Goal: Find specific page/section: Find specific page/section

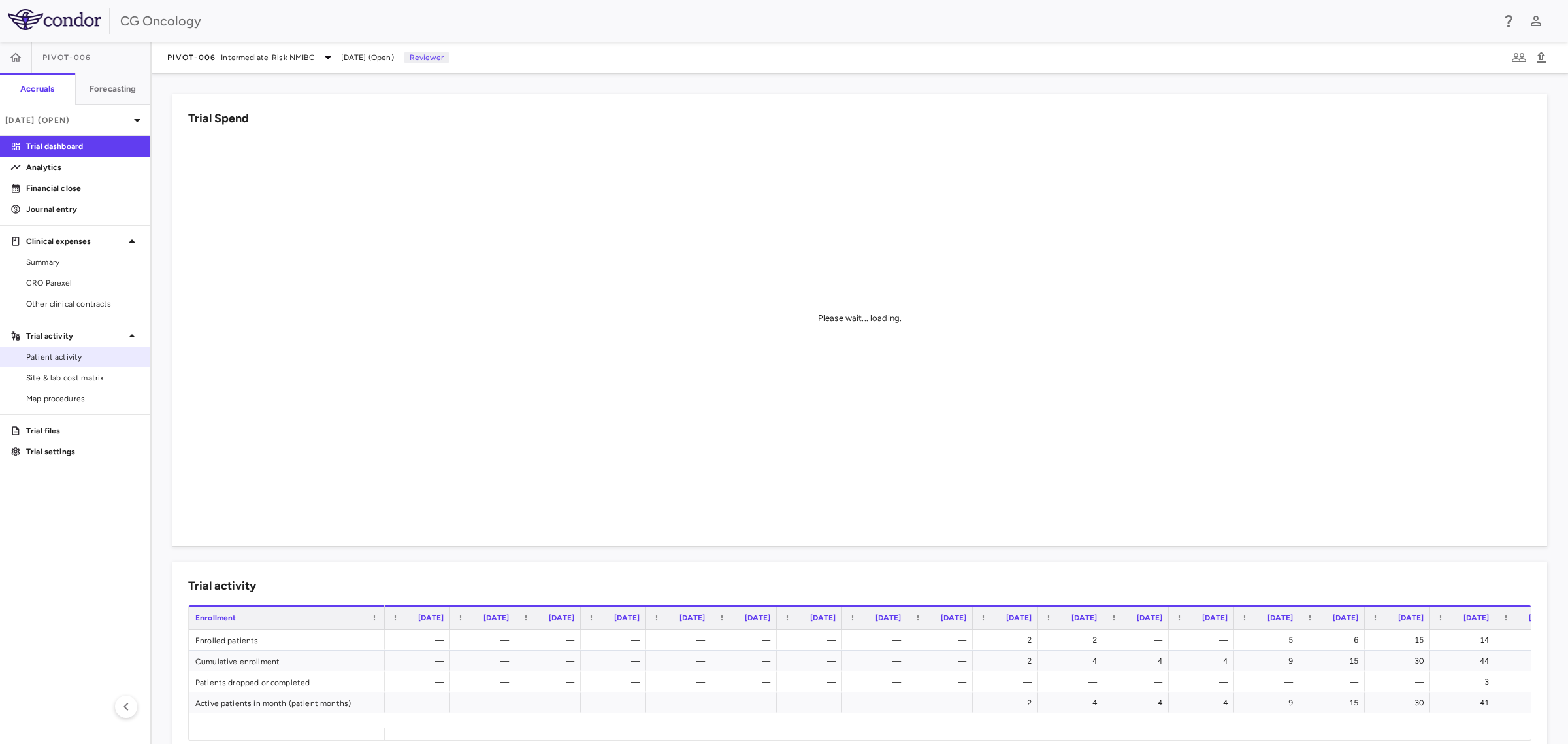
click at [49, 358] on span "Patient activity" at bounding box center [83, 356] width 114 height 12
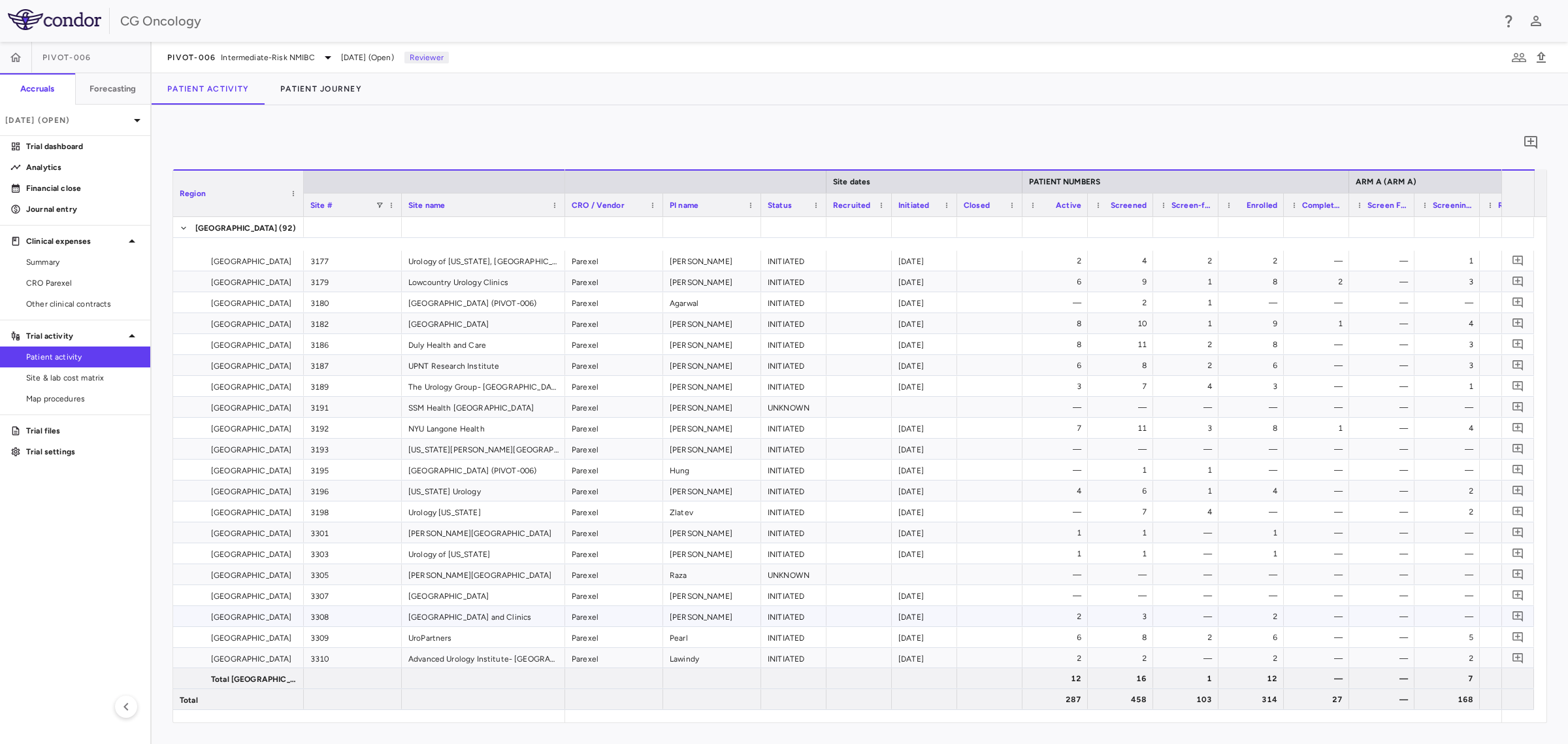
scroll to position [1703, 0]
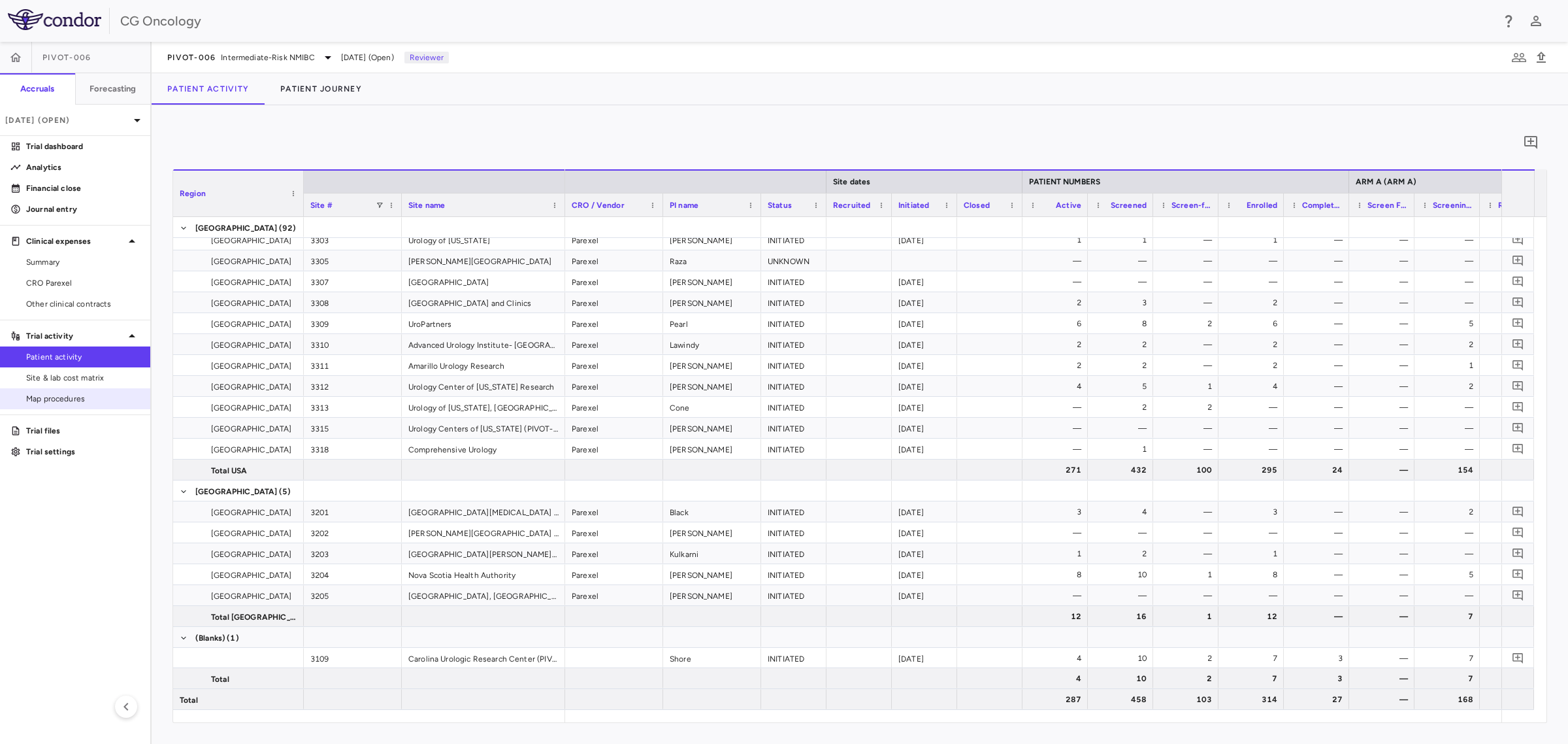
drag, startPoint x: 74, startPoint y: 374, endPoint x: 62, endPoint y: 399, distance: 27.7
click at [74, 374] on span "Site & lab cost matrix" at bounding box center [83, 377] width 114 height 12
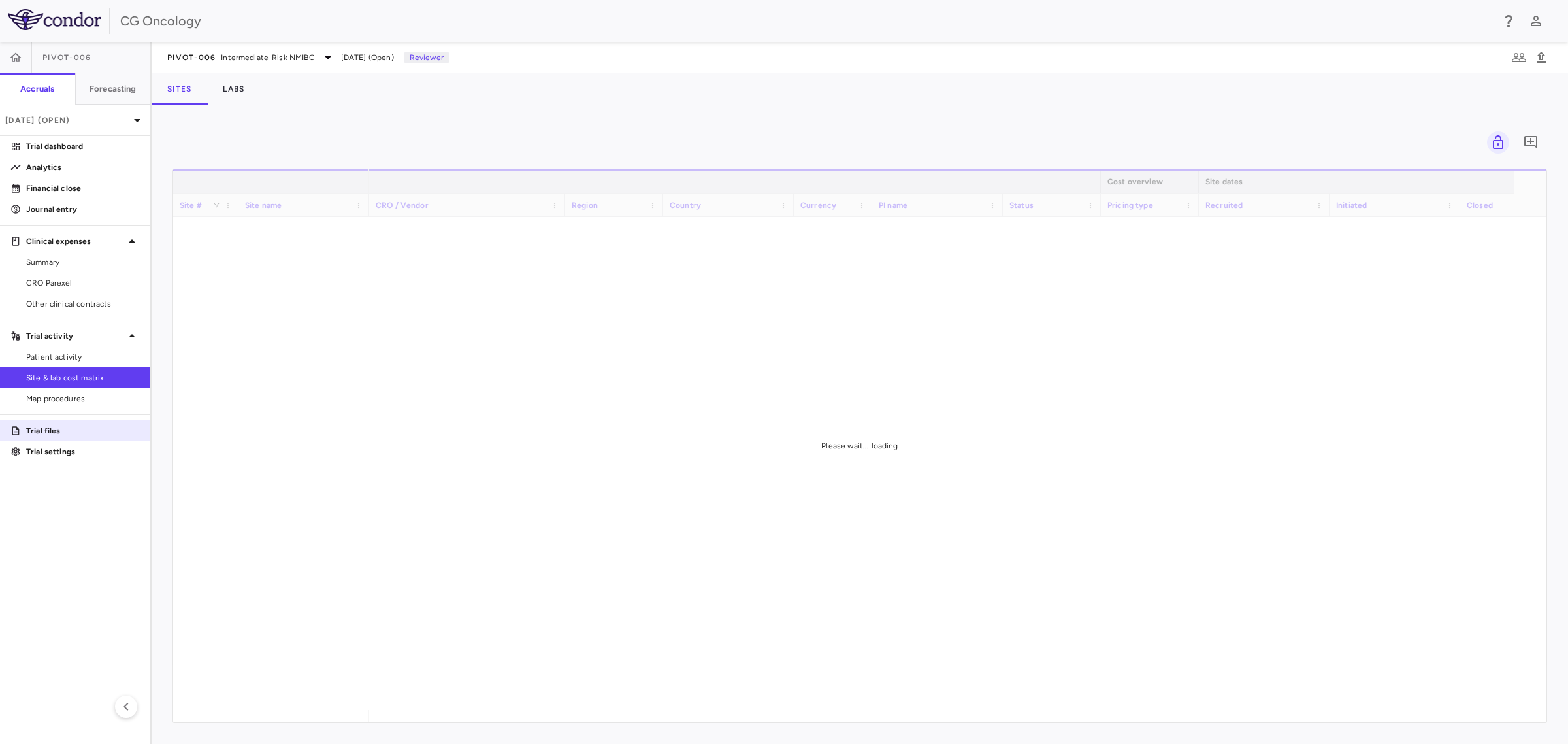
click at [61, 423] on link "Trial files" at bounding box center [75, 430] width 151 height 19
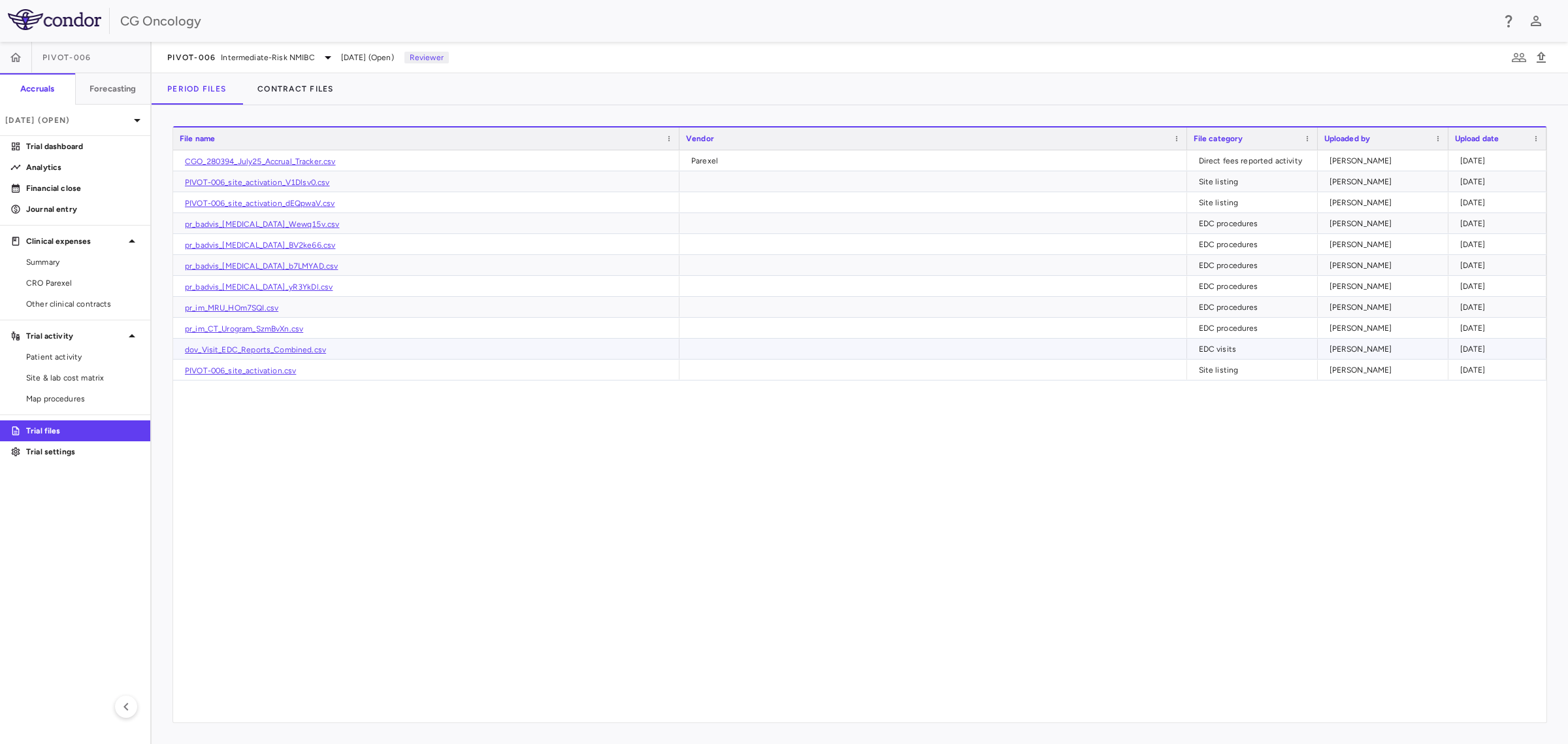
click at [251, 352] on link "dov_Visit_EDC_Reports_Combined.csv" at bounding box center [255, 350] width 141 height 9
click at [284, 84] on button "Contract Files" at bounding box center [296, 88] width 108 height 31
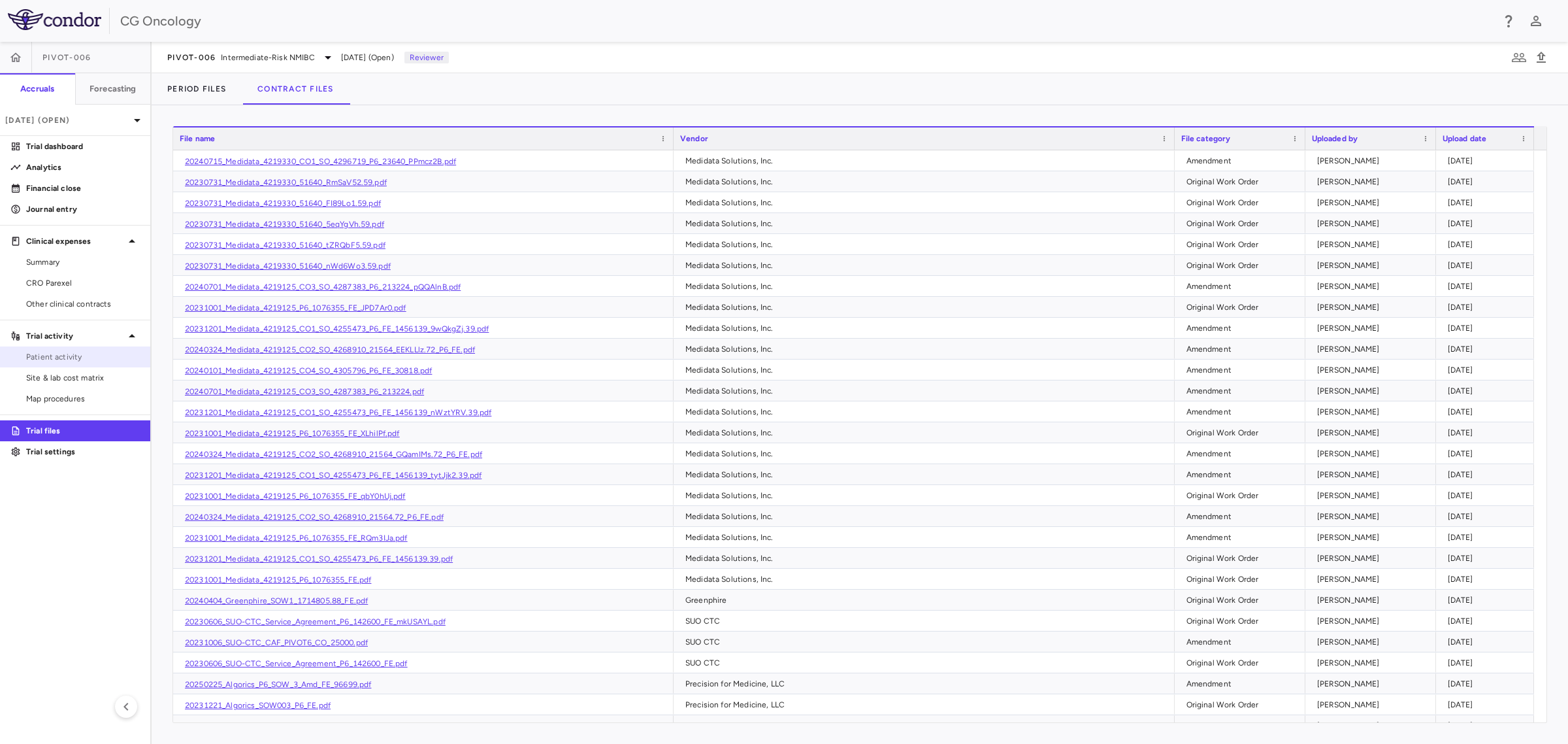
click at [53, 360] on span "Patient activity" at bounding box center [83, 356] width 114 height 12
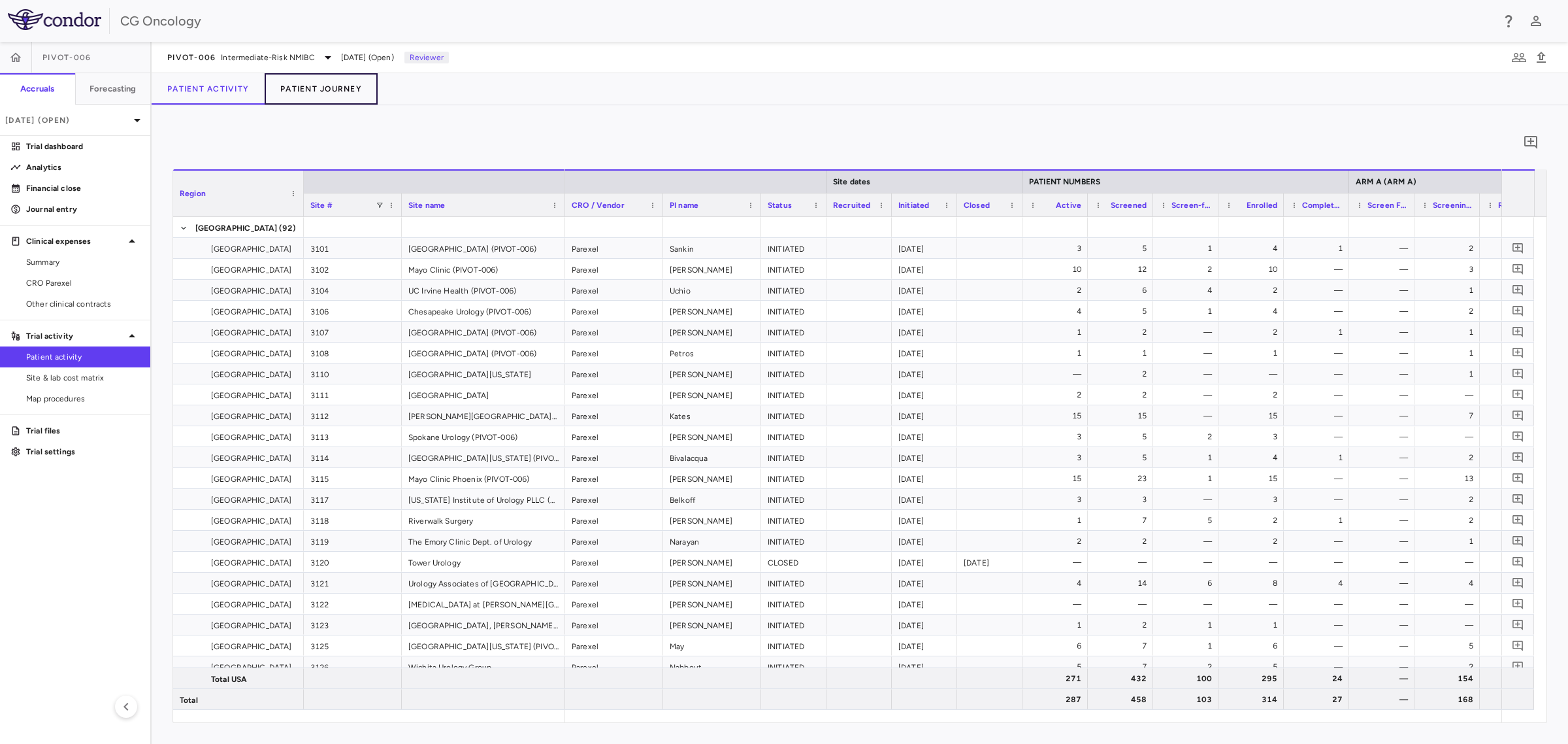
click at [329, 86] on button "Patient Journey" at bounding box center [321, 88] width 113 height 31
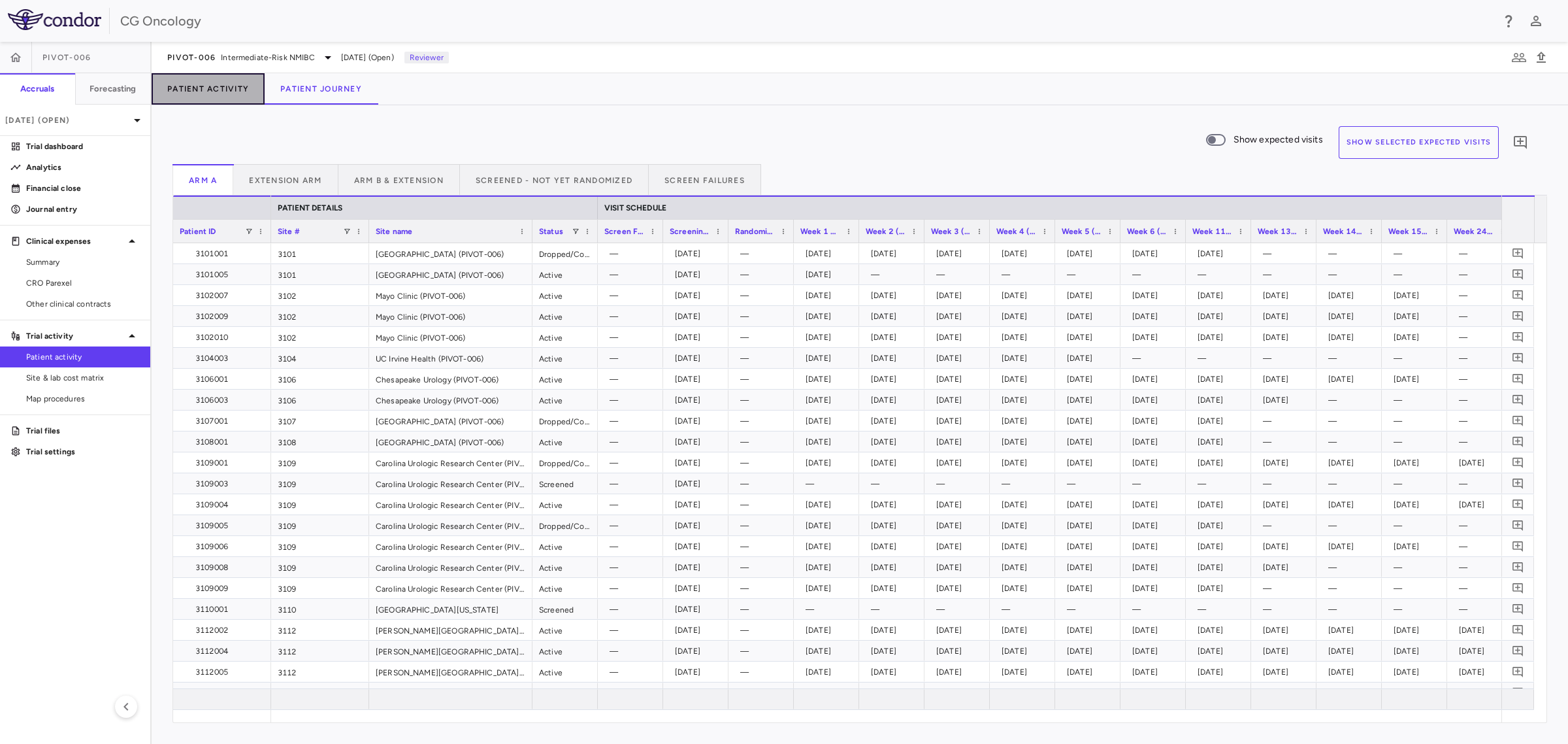
click at [217, 91] on button "Patient Activity" at bounding box center [209, 88] width 113 height 31
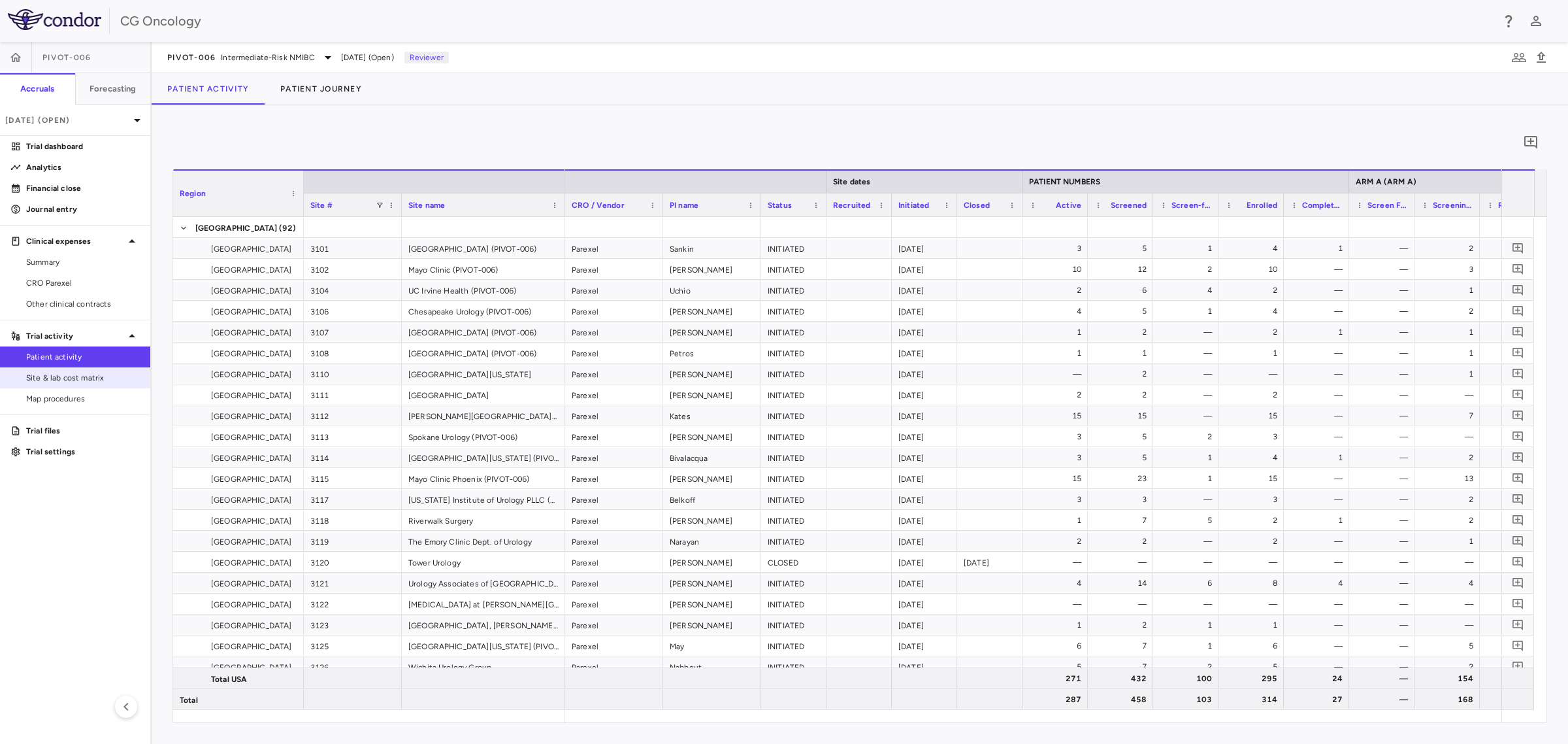
click at [55, 376] on span "Site & lab cost matrix" at bounding box center [83, 377] width 114 height 12
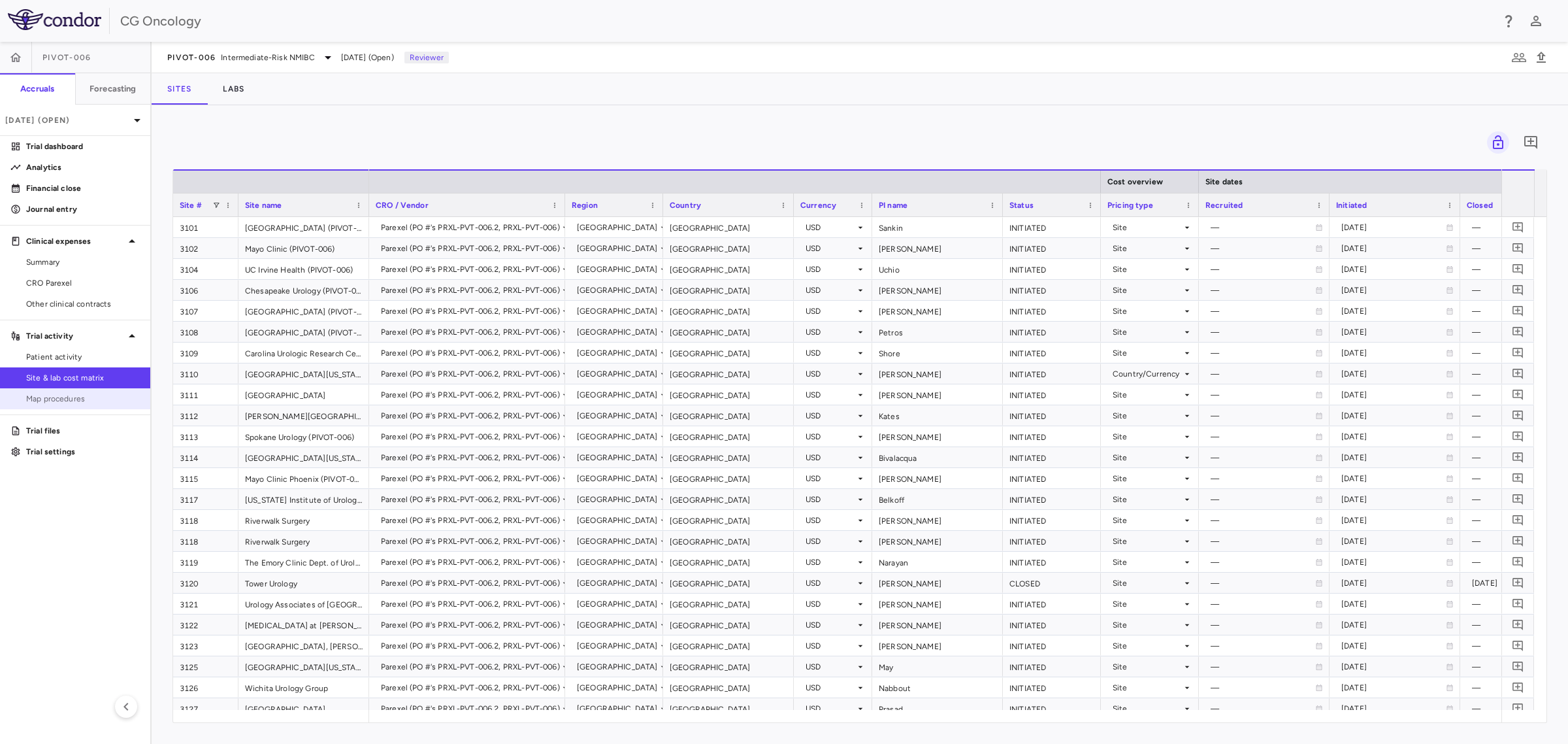
click at [53, 400] on span "Map procedures" at bounding box center [83, 399] width 114 height 12
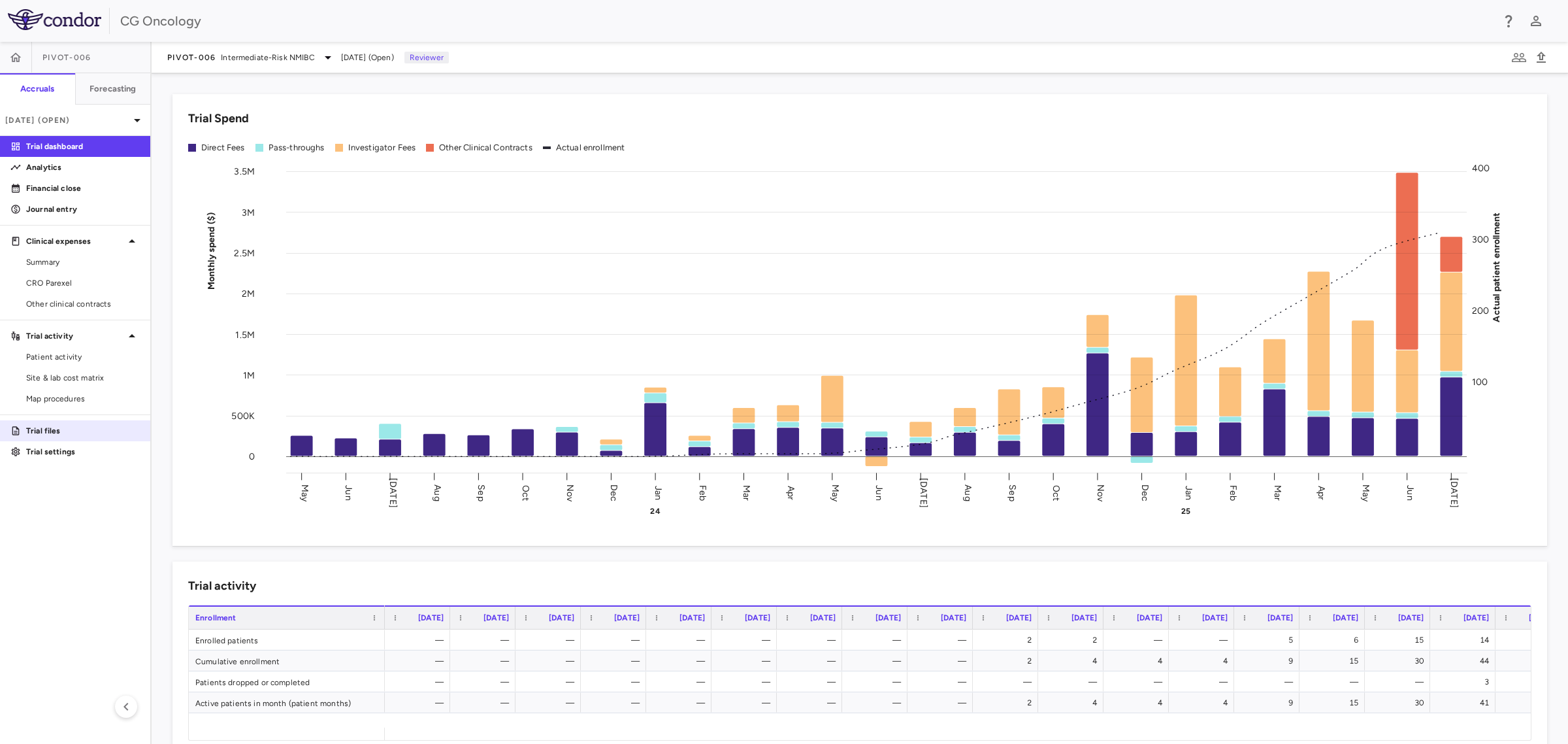
click at [59, 436] on p "Trial files" at bounding box center [83, 430] width 114 height 12
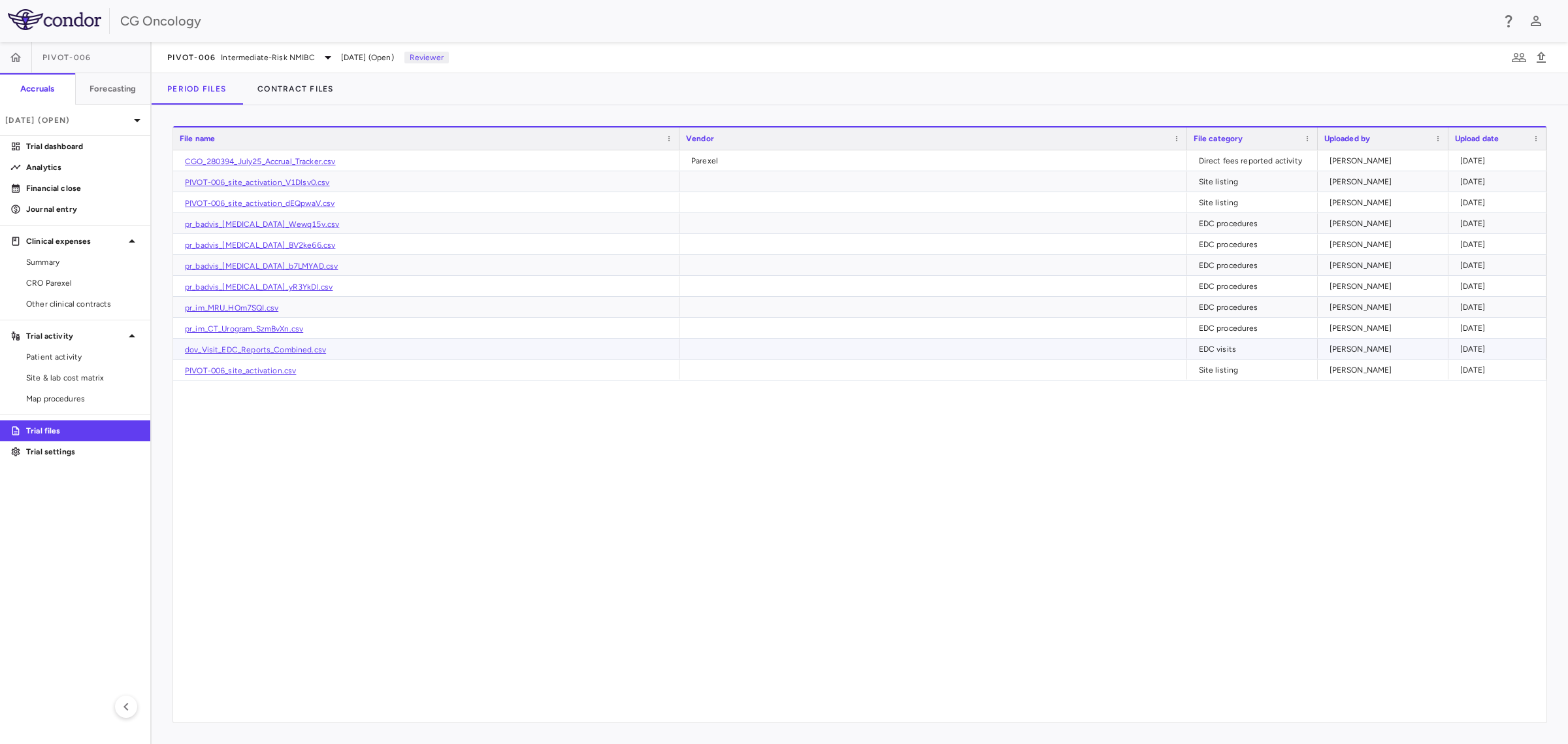
click at [256, 350] on link "dov_Visit_EDC_Reports_Combined.csv" at bounding box center [255, 350] width 141 height 9
click at [79, 184] on p "Financial close" at bounding box center [83, 188] width 114 height 12
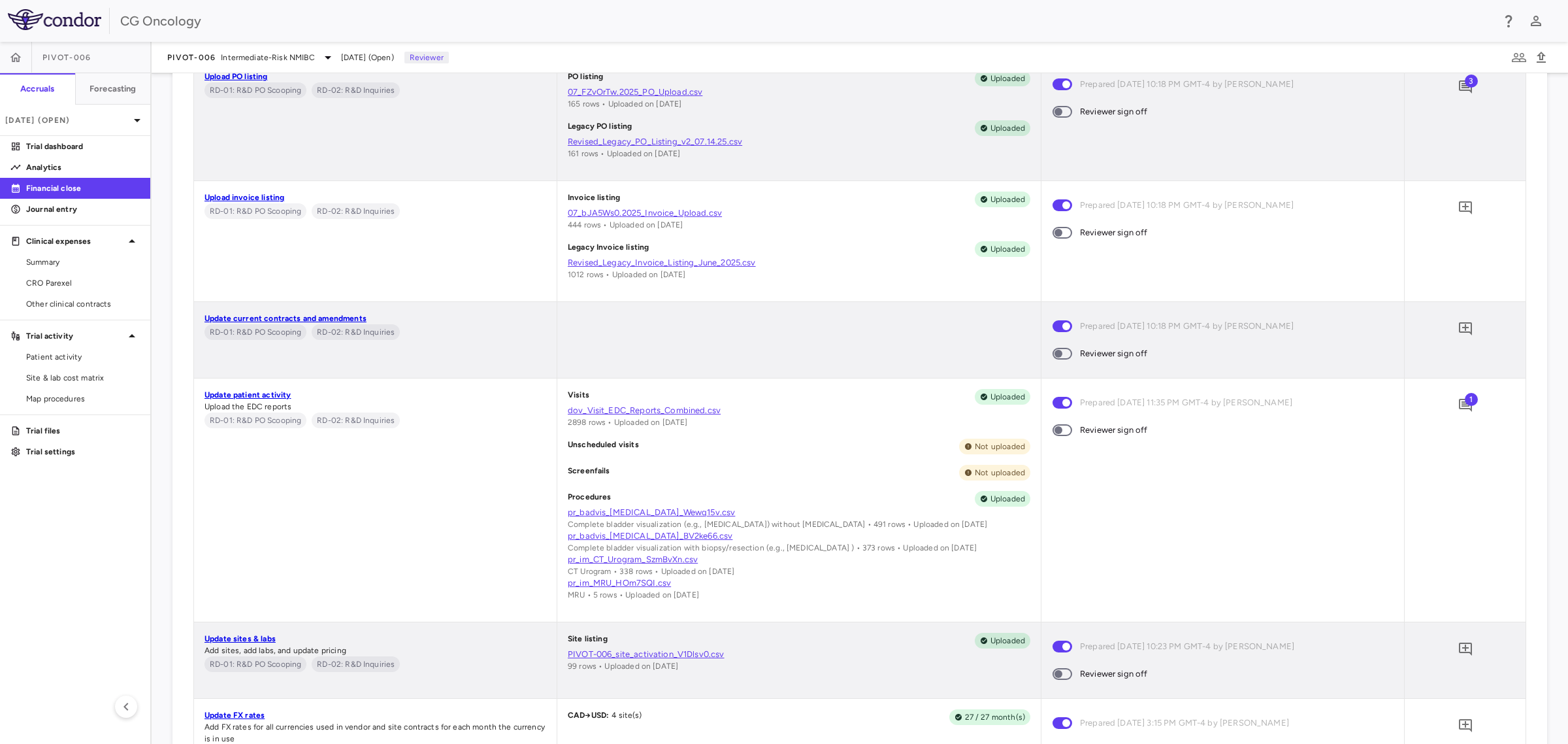
scroll to position [654, 0]
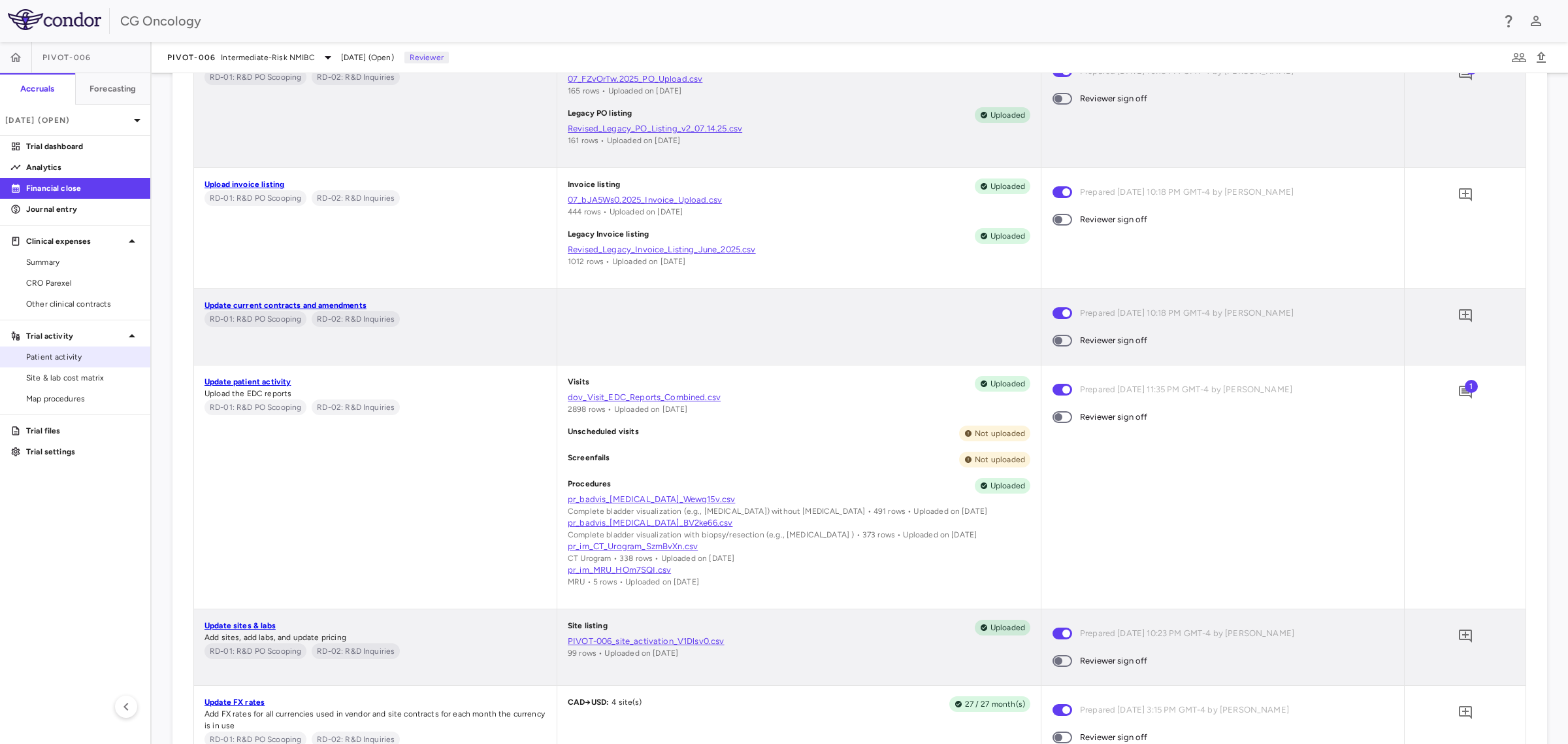
click at [67, 359] on span "Patient activity" at bounding box center [83, 356] width 114 height 12
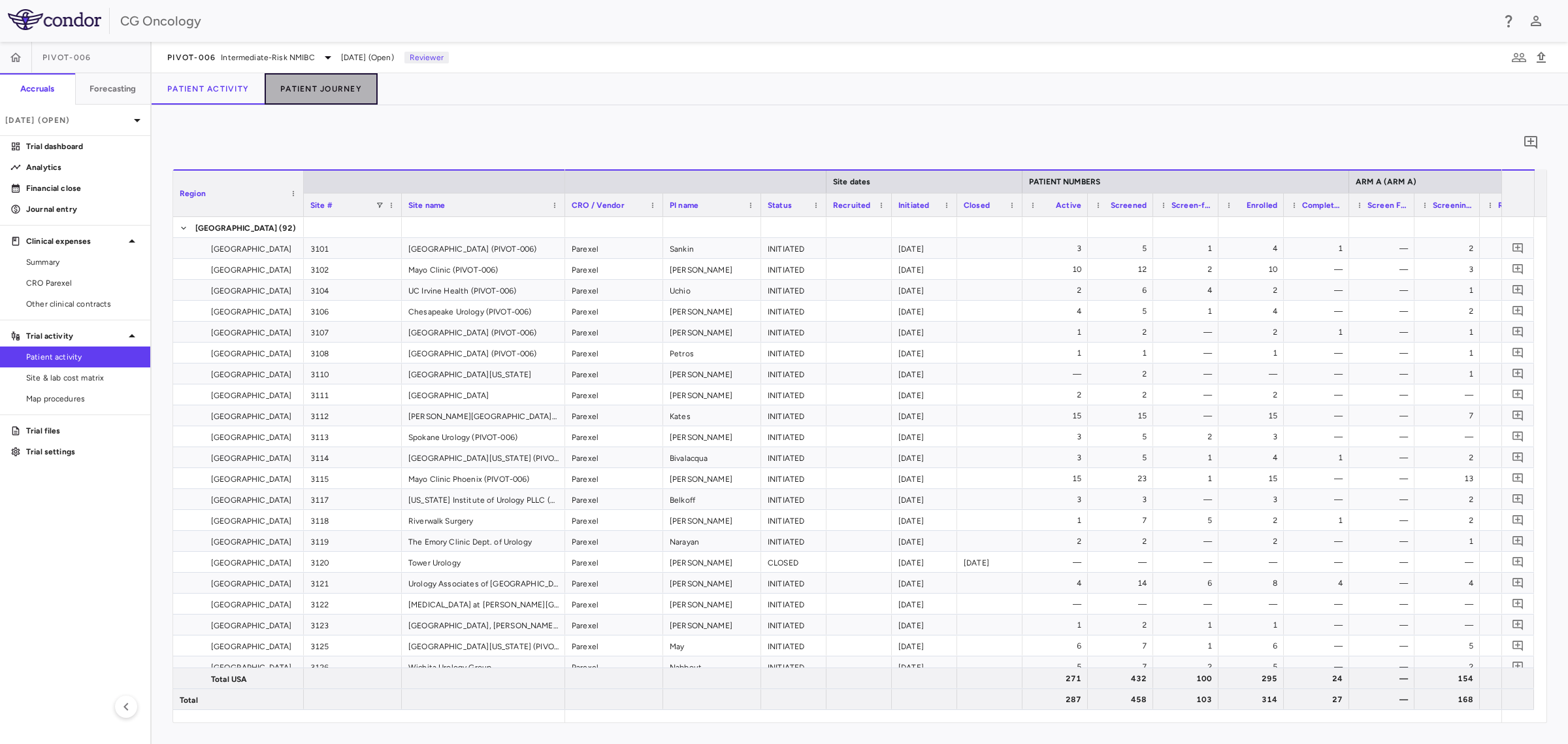
click at [325, 86] on button "Patient Journey" at bounding box center [321, 88] width 113 height 31
